Goal: Information Seeking & Learning: Find specific fact

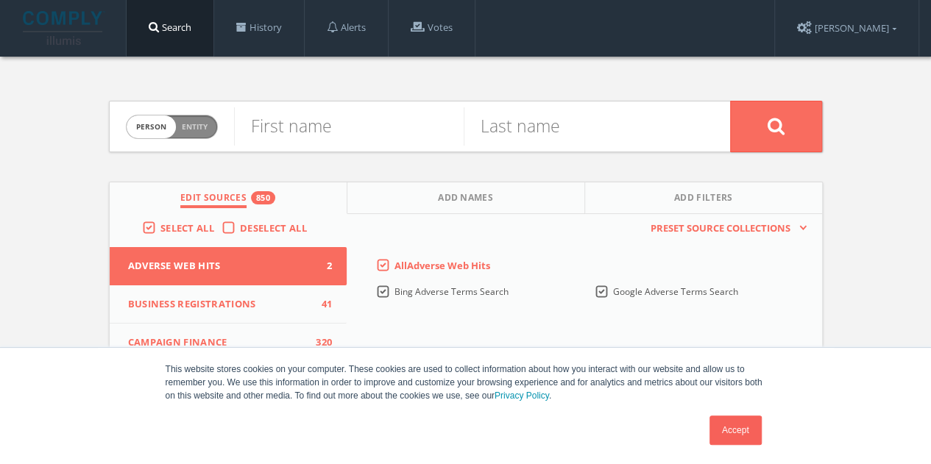
scroll to position [74, 0]
click at [354, 148] on div "First name" at bounding box center [349, 127] width 230 height 50
click at [350, 137] on input "text" at bounding box center [349, 126] width 230 height 38
type input "Julia"
type input "r"
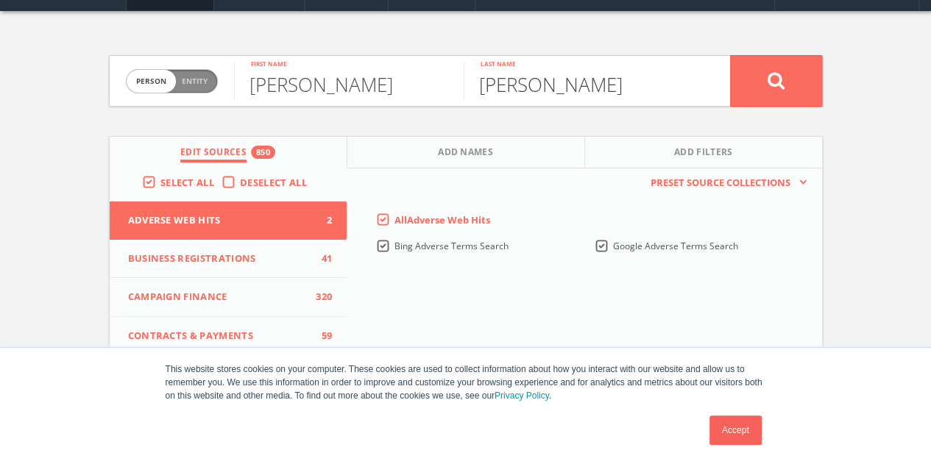
scroll to position [147, 0]
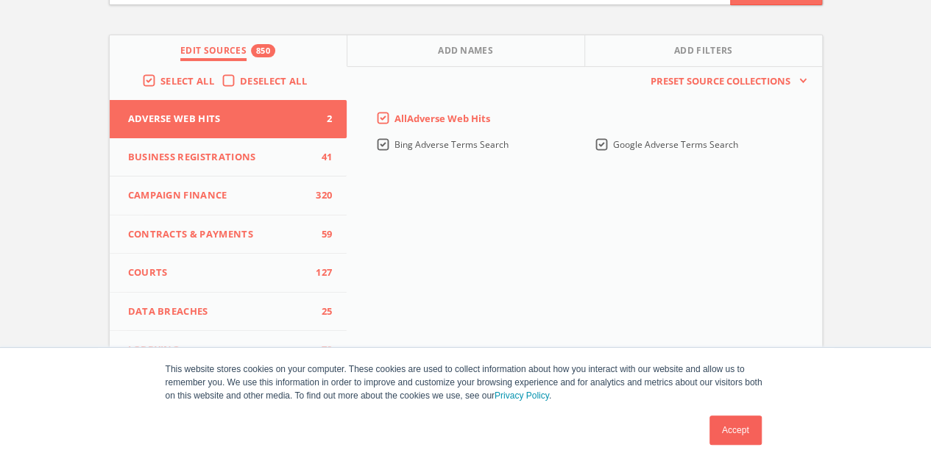
type input "Ruiz"
click at [259, 82] on span "Deselect All" at bounding box center [273, 80] width 67 height 13
click at [0, 0] on input "Deselect All" at bounding box center [0, 0] width 0 height 0
click at [206, 263] on button "Courts 0" at bounding box center [229, 273] width 238 height 39
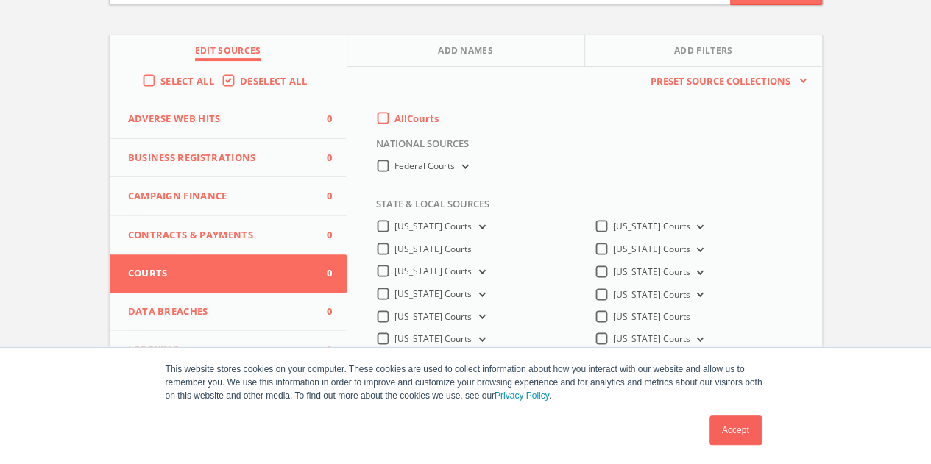
click at [214, 234] on span "Contracts & Payments" at bounding box center [219, 235] width 182 height 15
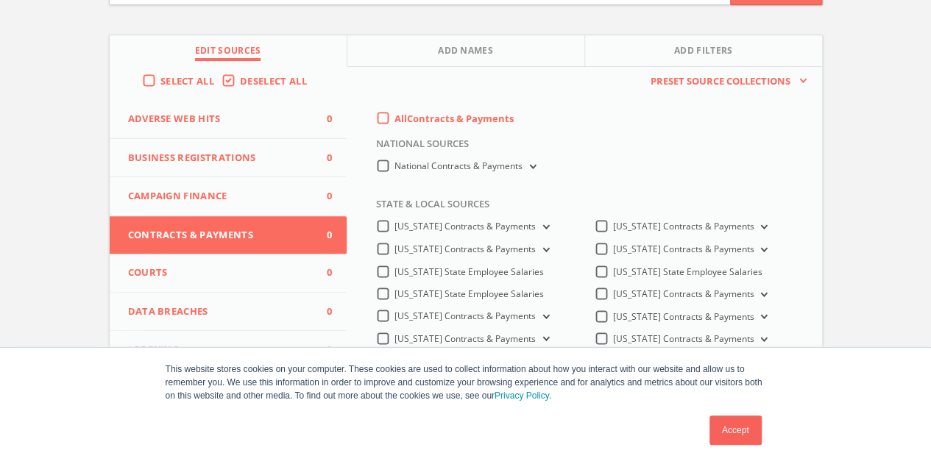
click at [219, 191] on span "Campaign Finance" at bounding box center [219, 196] width 182 height 15
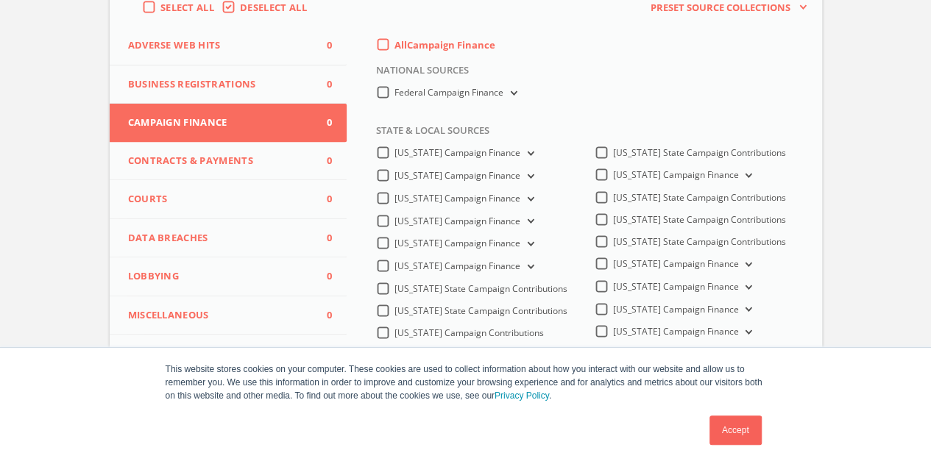
scroll to position [294, 0]
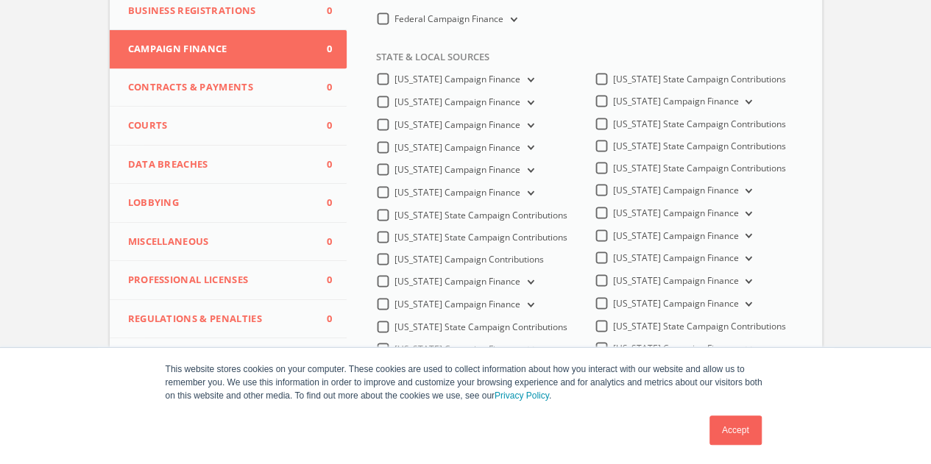
click at [613, 198] on label "New Mexico Campaign Finance" at bounding box center [684, 191] width 142 height 14
click at [0, 0] on Finance-all "New Mexico Campaign Finance" at bounding box center [0, 0] width 0 height 0
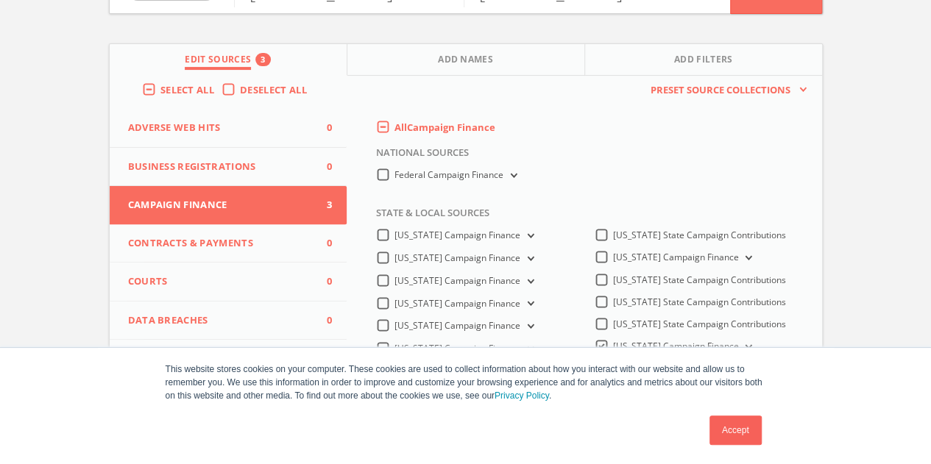
scroll to position [74, 0]
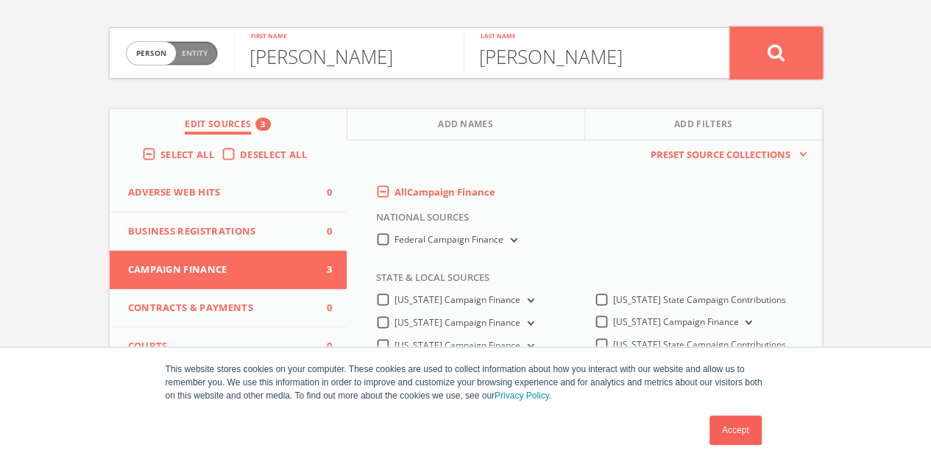
click at [756, 61] on button at bounding box center [776, 53] width 92 height 52
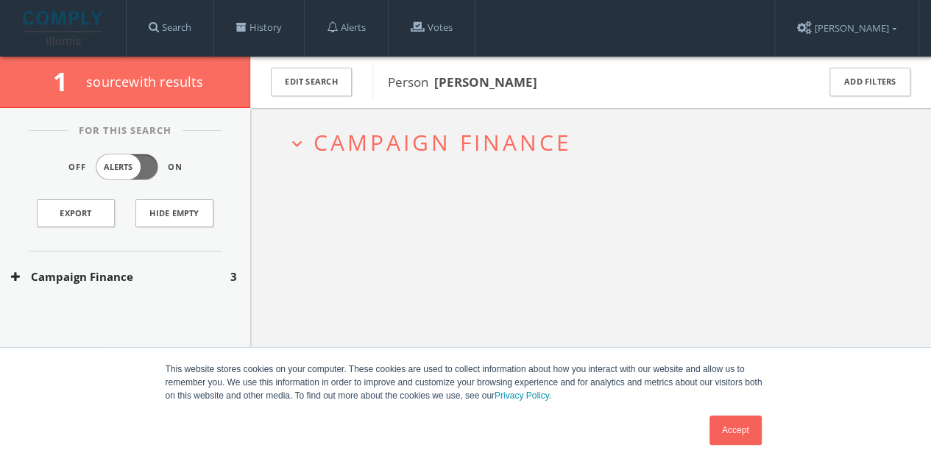
click at [157, 266] on div "Campaign Finance 3" at bounding box center [125, 277] width 250 height 51
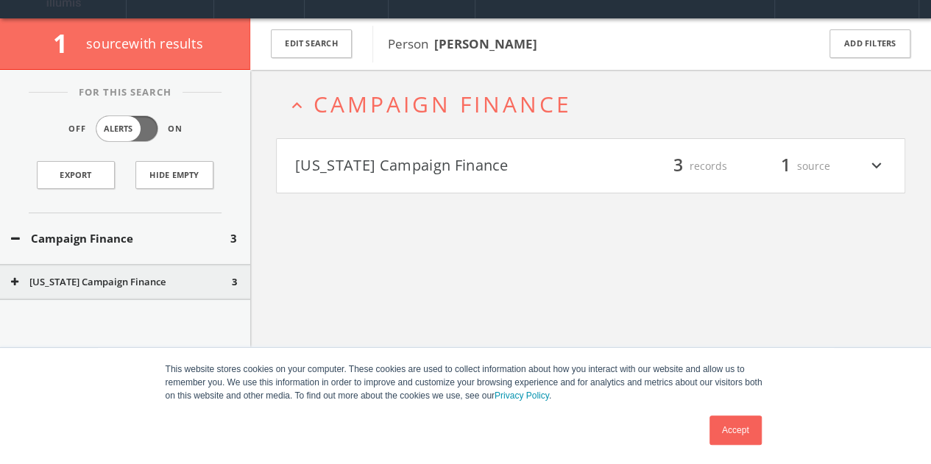
click at [384, 179] on h4 "New Mexico Campaign Finance filter_list 3 records 1 source expand_more" at bounding box center [591, 166] width 628 height 54
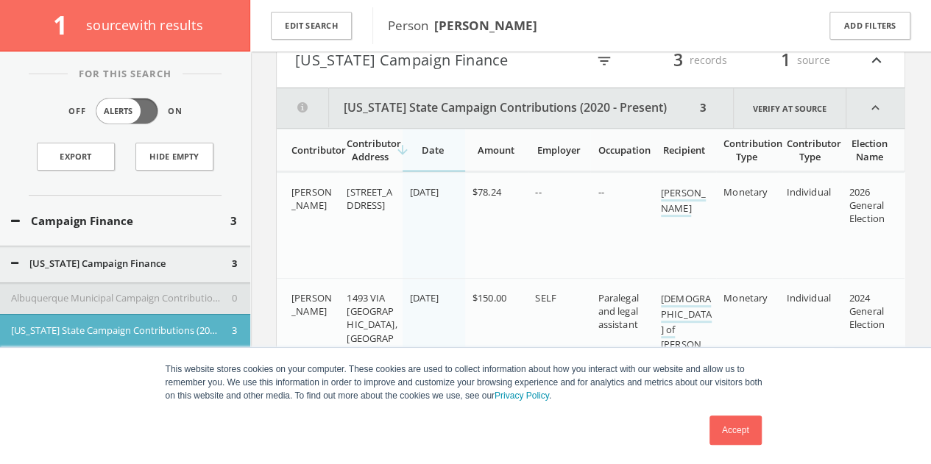
scroll to position [173, 0]
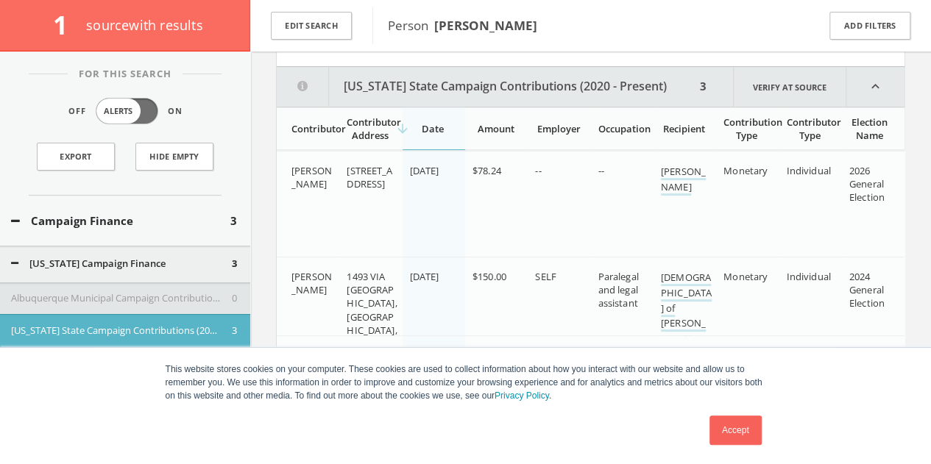
click at [742, 433] on link "Accept" at bounding box center [735, 430] width 52 height 29
